Goal: Information Seeking & Learning: Learn about a topic

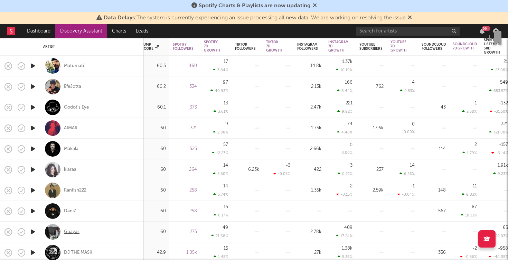
click at [66, 231] on div "Guayas" at bounding box center [72, 232] width 16 height 6
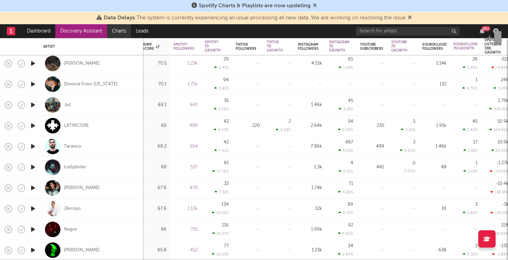
click at [117, 27] on link "Charts" at bounding box center [119, 31] width 24 height 14
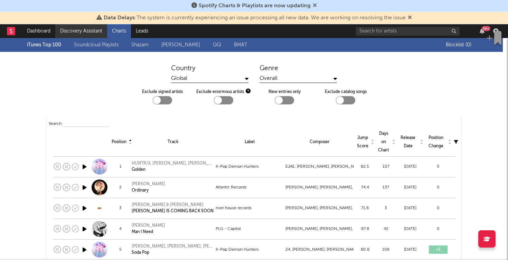
click at [84, 30] on link "Discovery Assistant" at bounding box center [81, 31] width 52 height 14
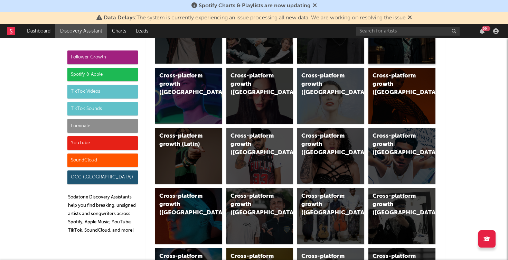
scroll to position [281, 0]
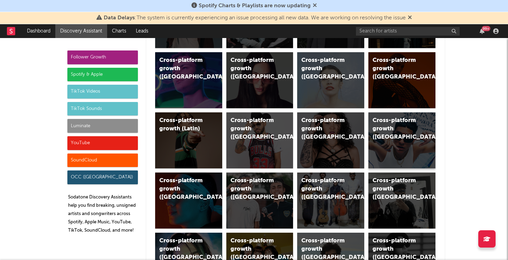
click at [395, 147] on div "Cross-platform growth (Spain)" at bounding box center [402, 140] width 67 height 56
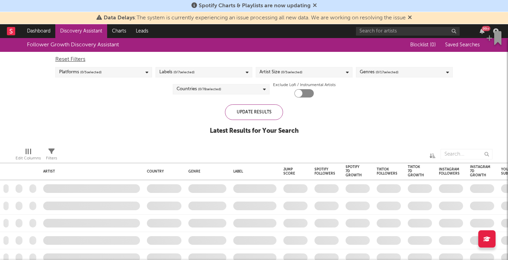
checkbox input "true"
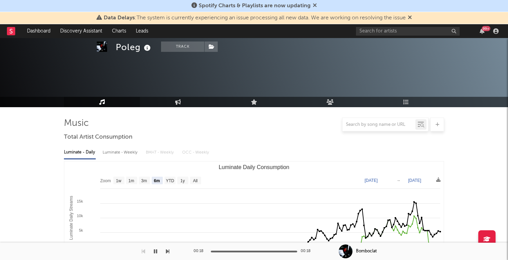
select select "6m"
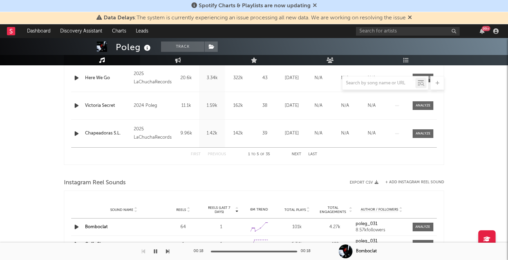
scroll to position [361, 0]
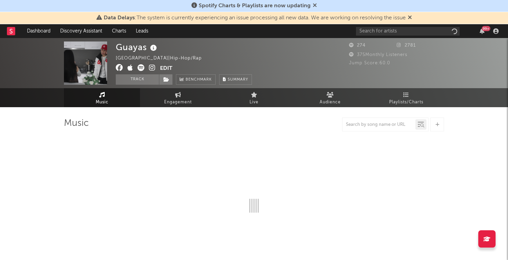
select select "1w"
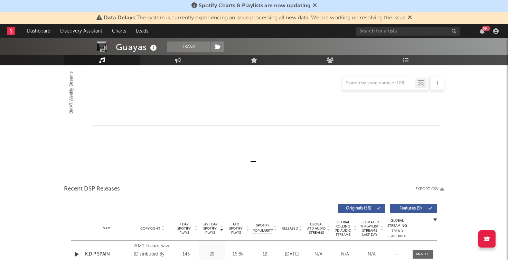
scroll to position [175, 0]
